Goal: Transaction & Acquisition: Purchase product/service

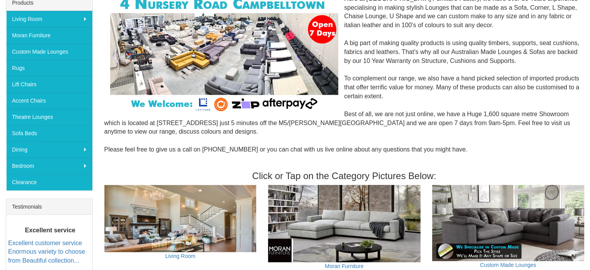
scroll to position [129, 0]
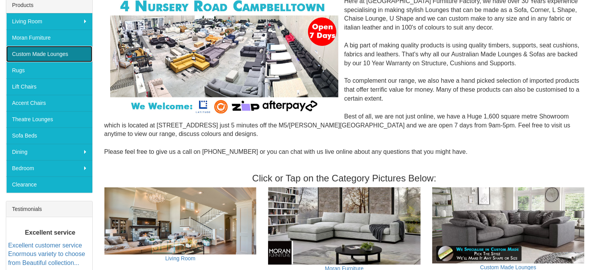
click at [54, 56] on link "Custom Made Lounges" at bounding box center [49, 54] width 86 height 16
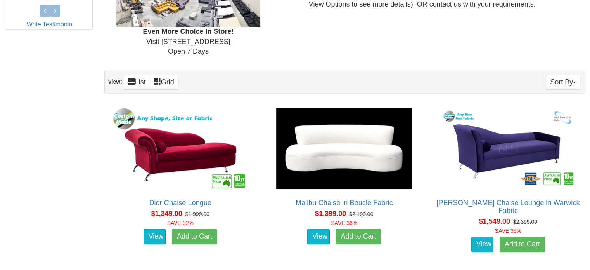
scroll to position [431, 0]
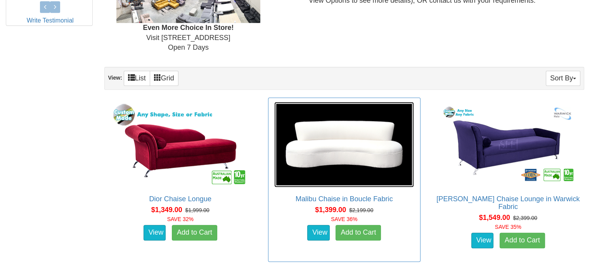
click at [319, 145] on img at bounding box center [344, 144] width 140 height 85
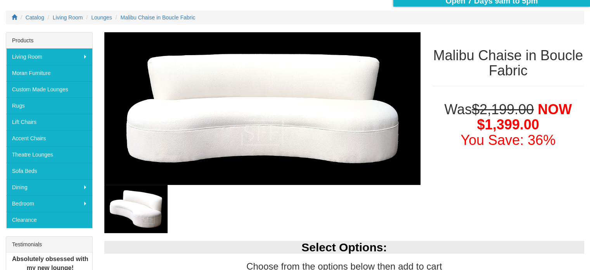
scroll to position [92, 0]
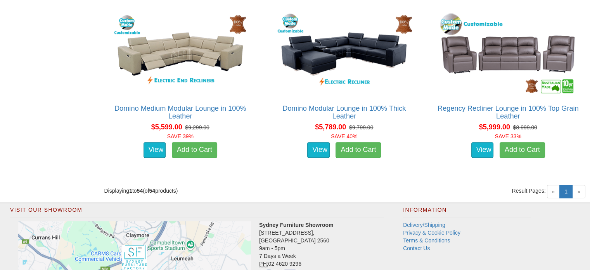
scroll to position [3529, 0]
